Goal: Task Accomplishment & Management: Use online tool/utility

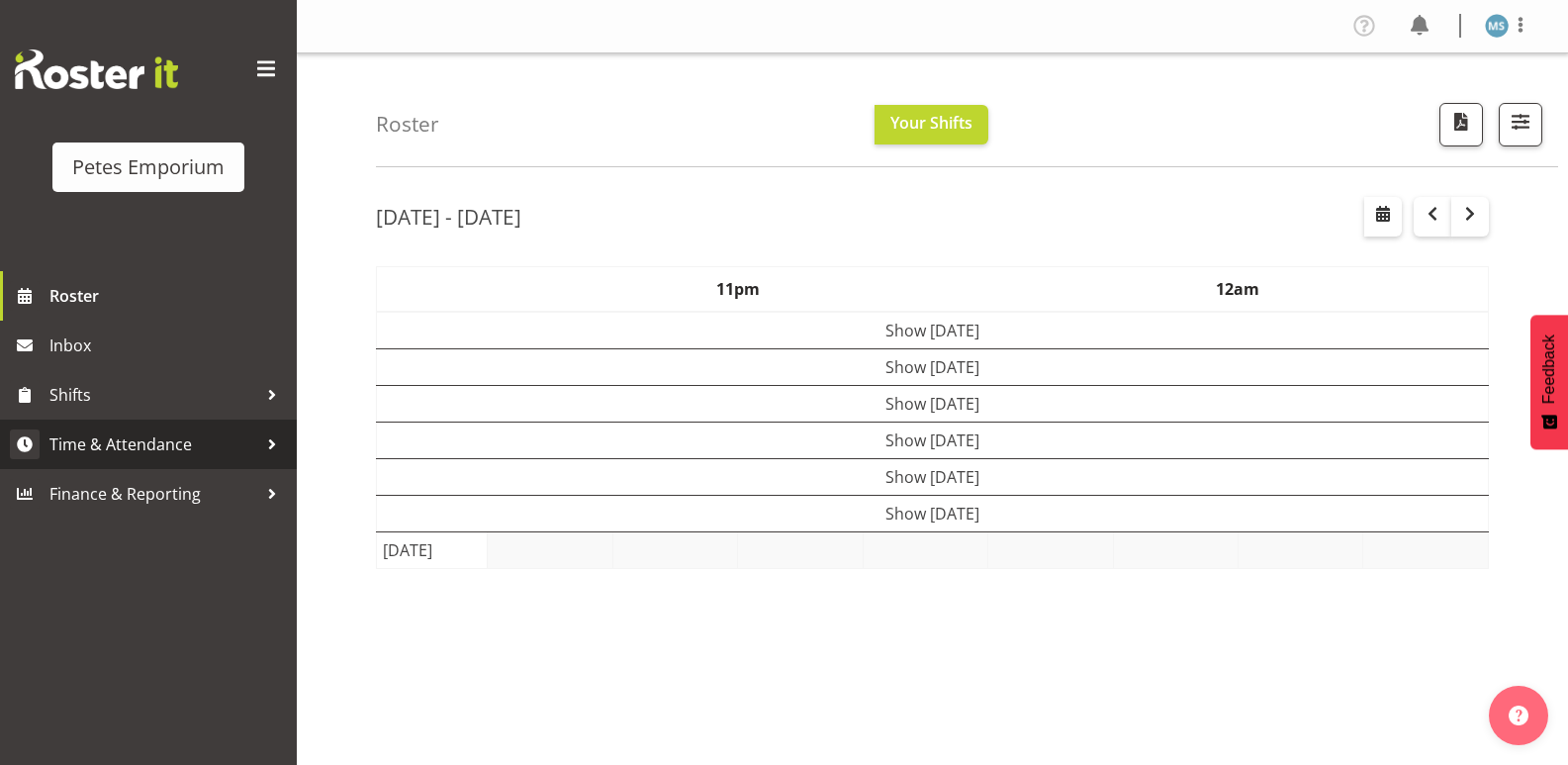
click at [129, 442] on span "Time & Attendance" at bounding box center [153, 445] width 207 height 30
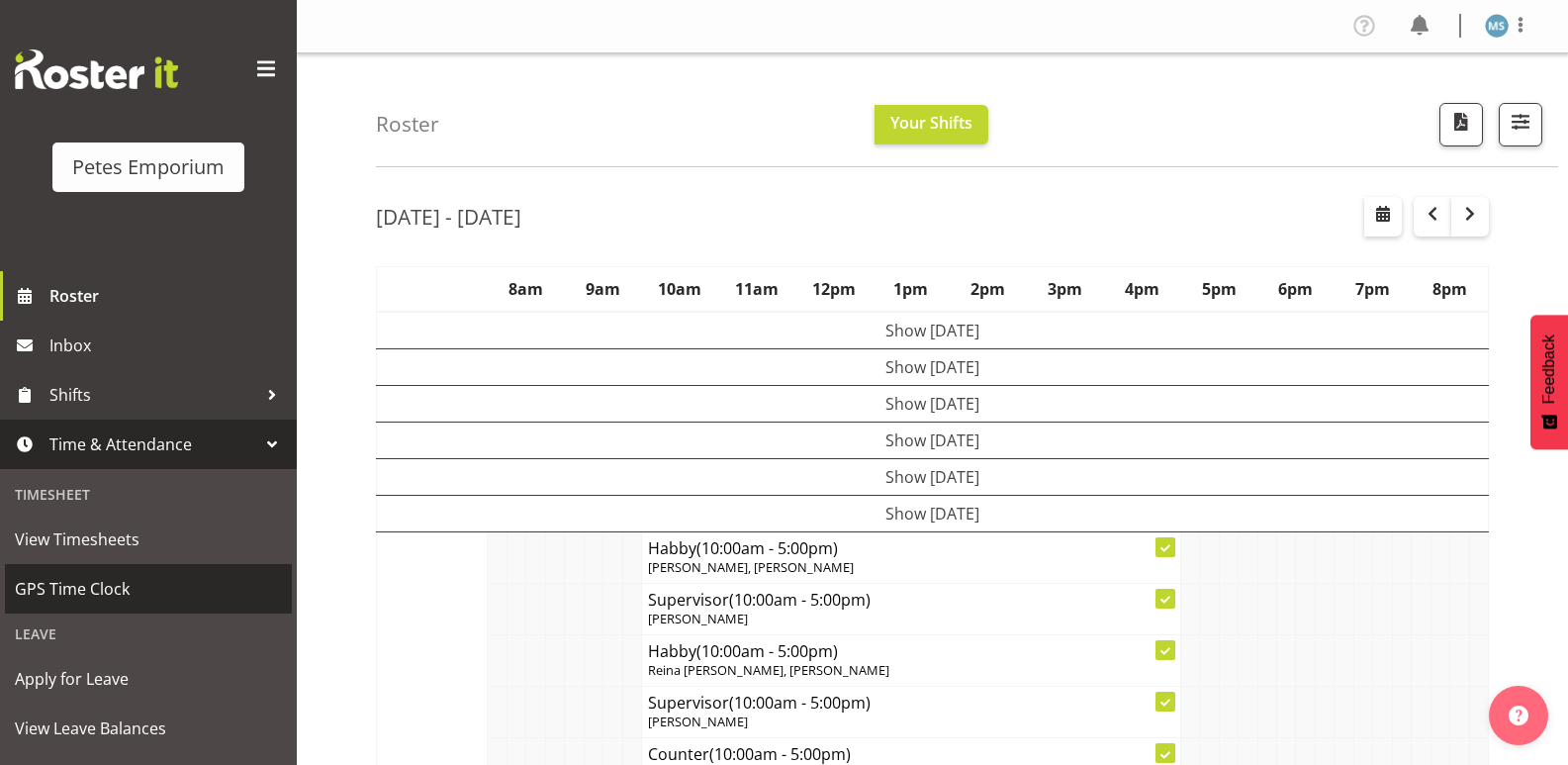
click at [105, 587] on span "GPS Time Clock" at bounding box center [148, 588] width 267 height 30
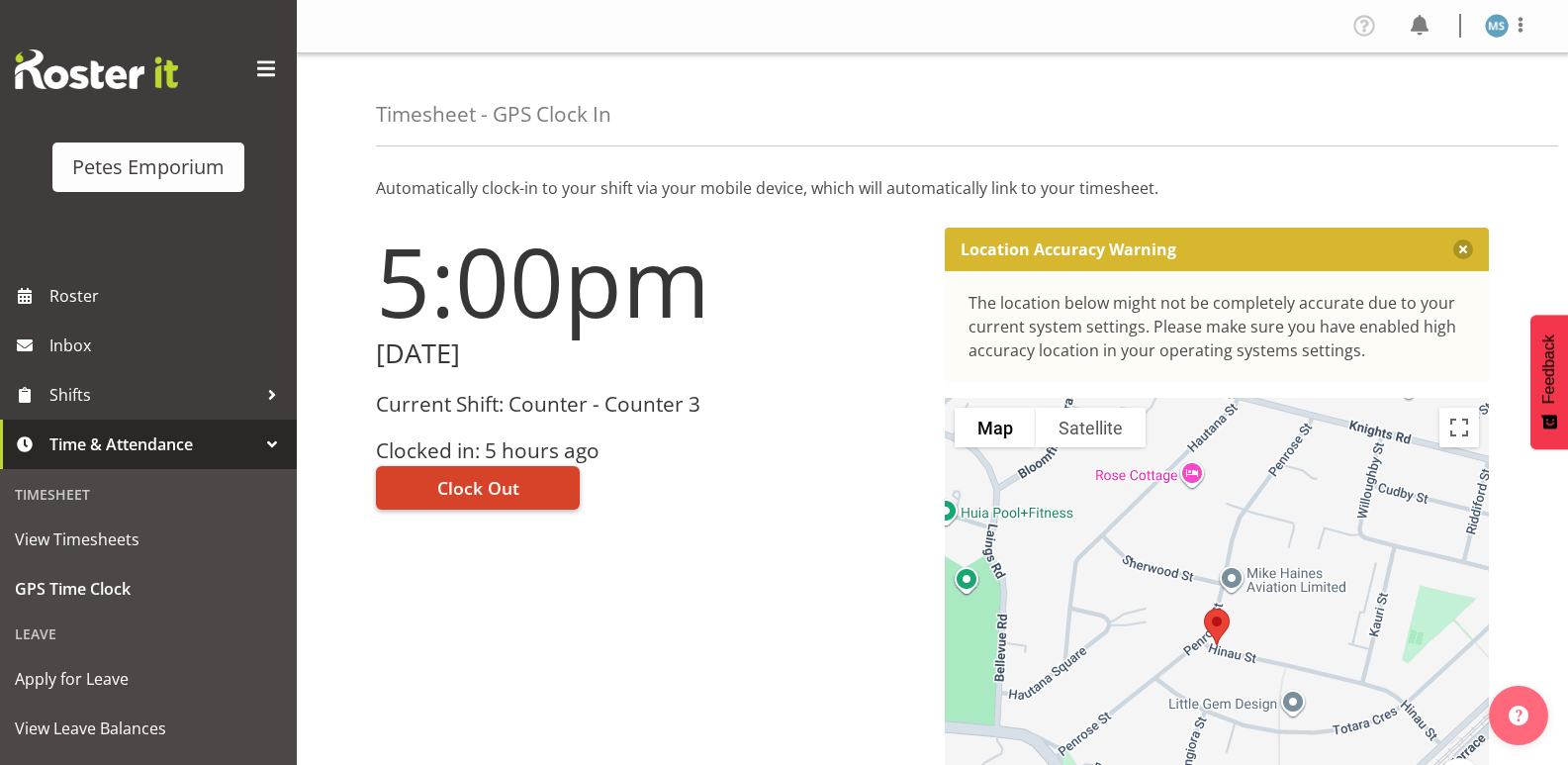
click at [499, 482] on span "Clock Out" at bounding box center [478, 488] width 82 height 26
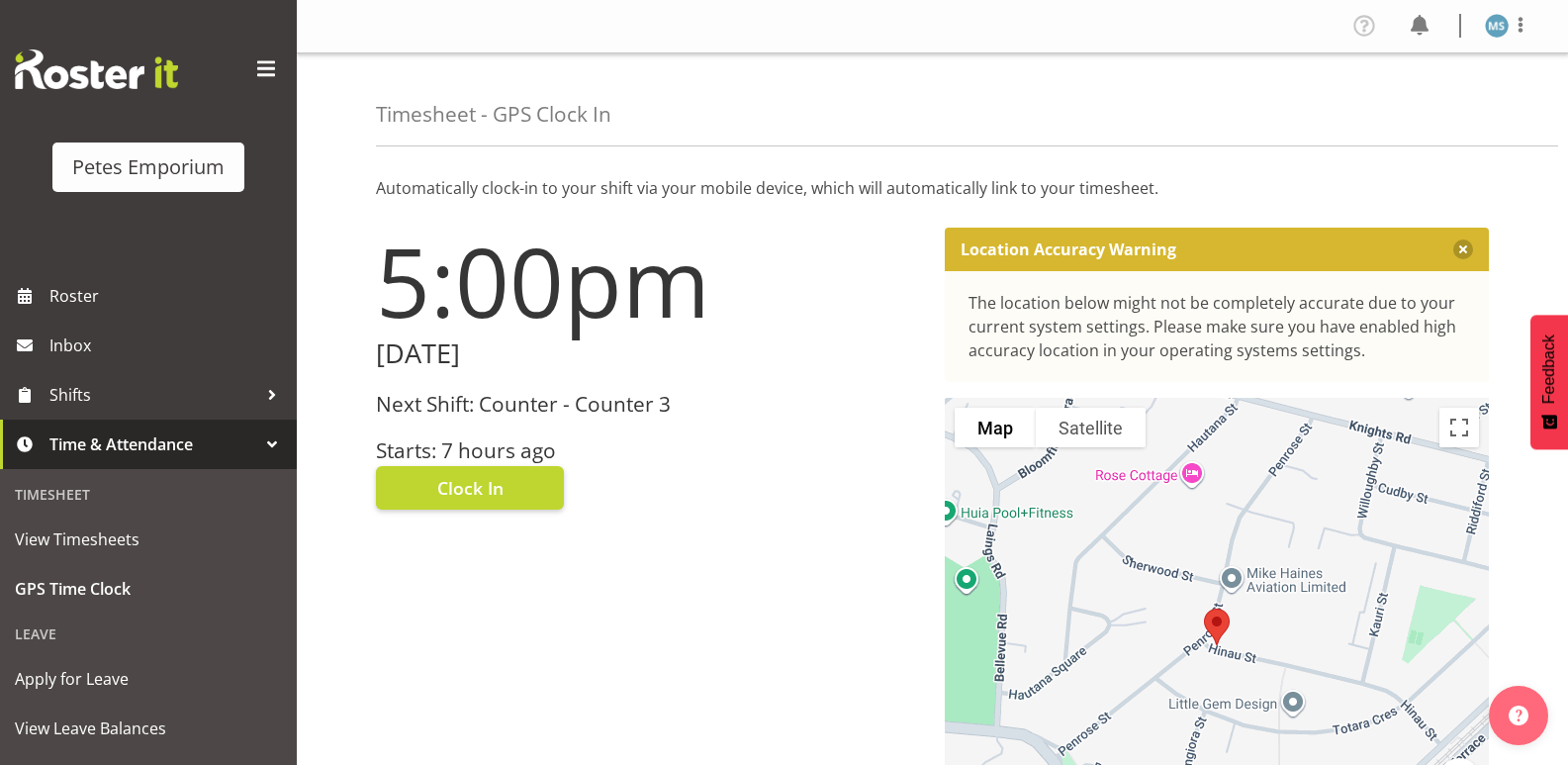
click at [1485, 24] on img at bounding box center [1497, 26] width 24 height 24
click at [1405, 114] on link "Log Out" at bounding box center [1436, 104] width 189 height 36
